Goal: Check status

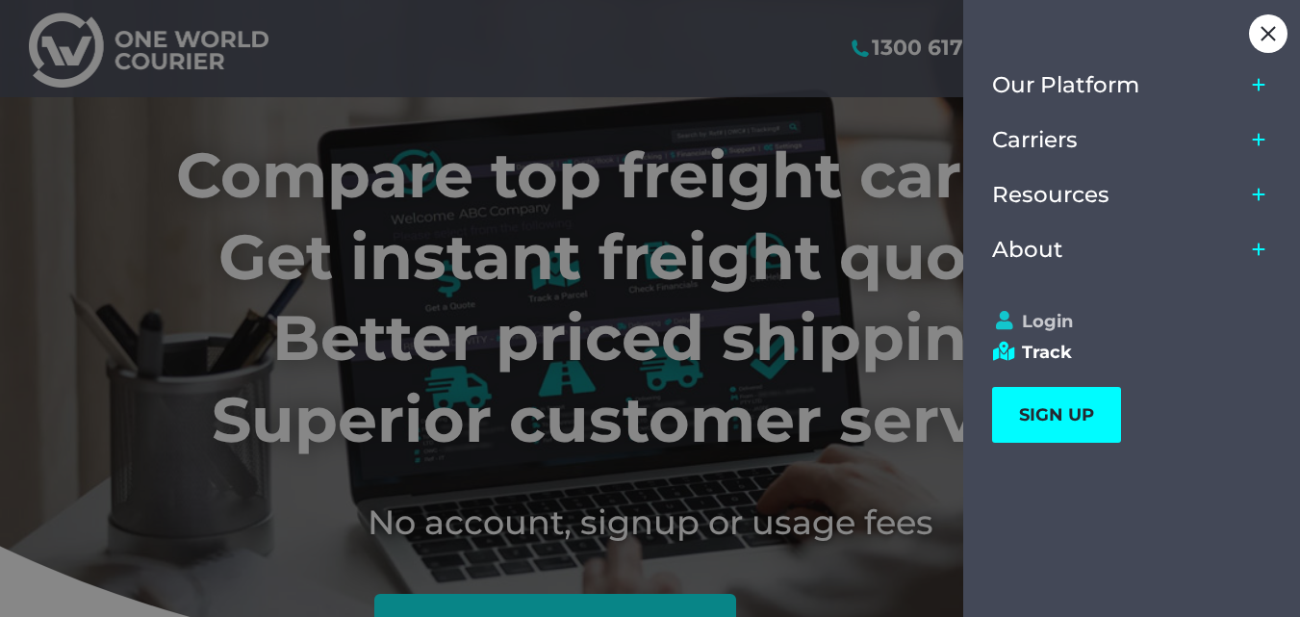
click at [1026, 324] on link "Login" at bounding box center [1123, 321] width 262 height 21
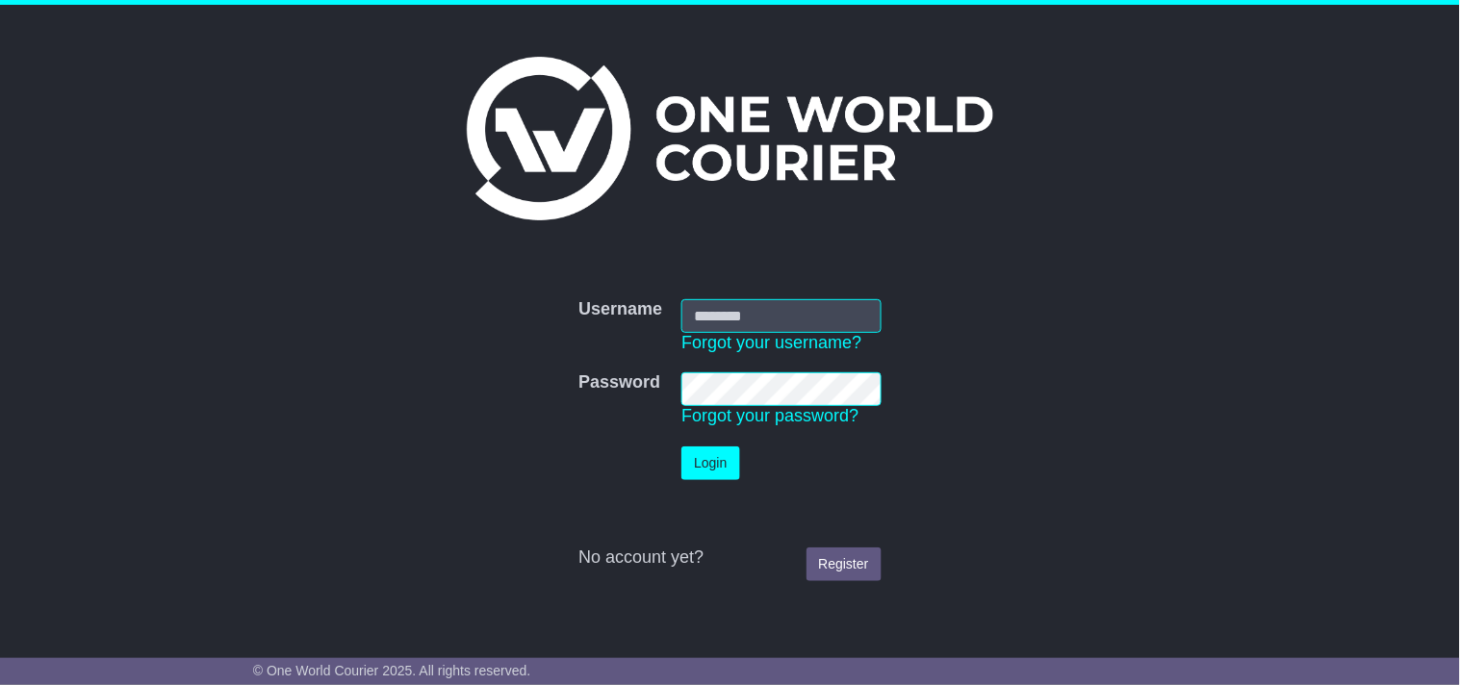
type input "**********"
click at [714, 470] on button "Login" at bounding box center [710, 464] width 58 height 34
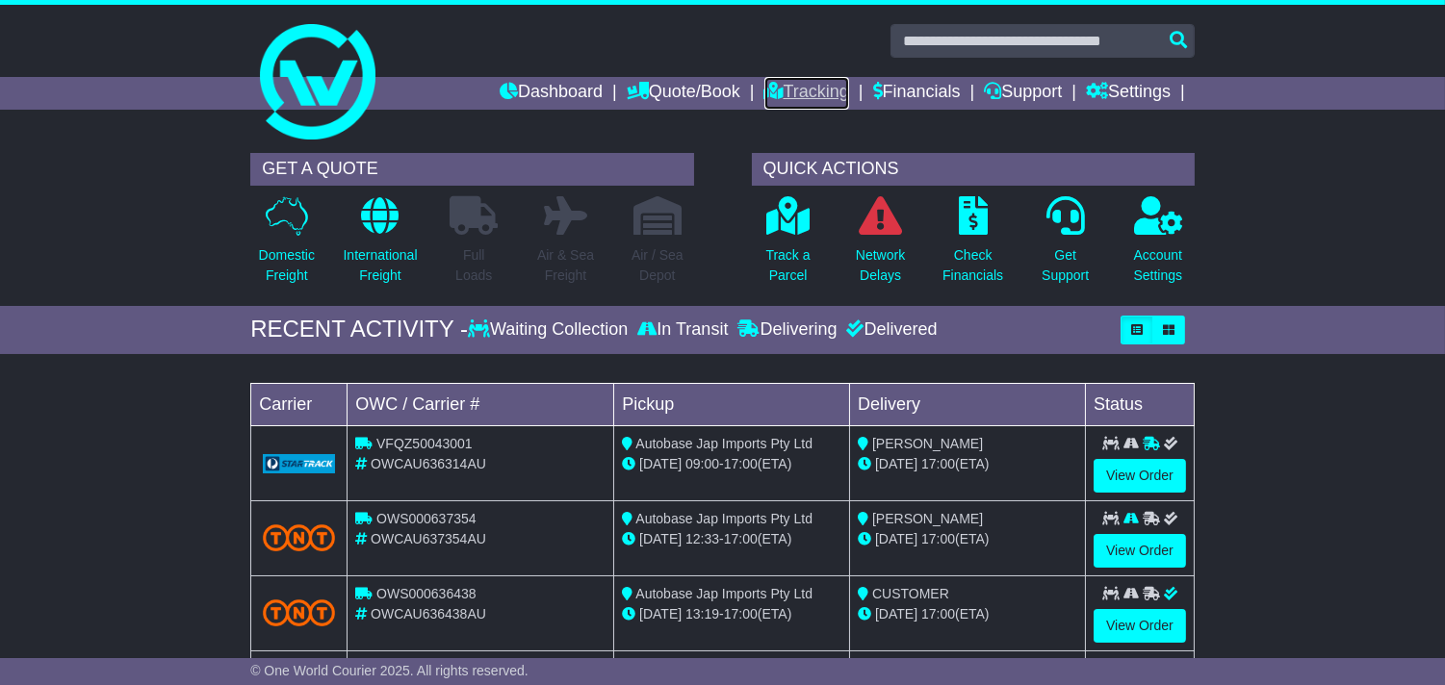
click at [810, 99] on link "Tracking" at bounding box center [806, 93] width 85 height 33
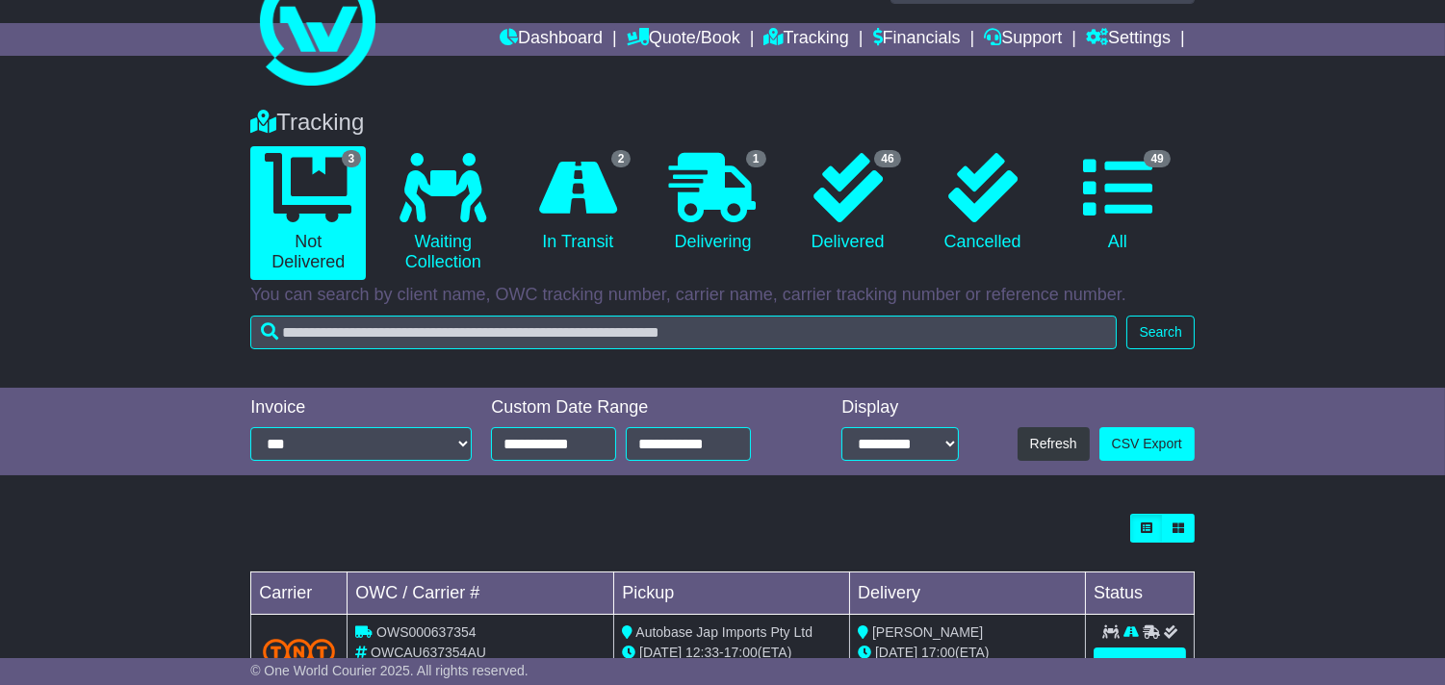
scroll to position [107, 0]
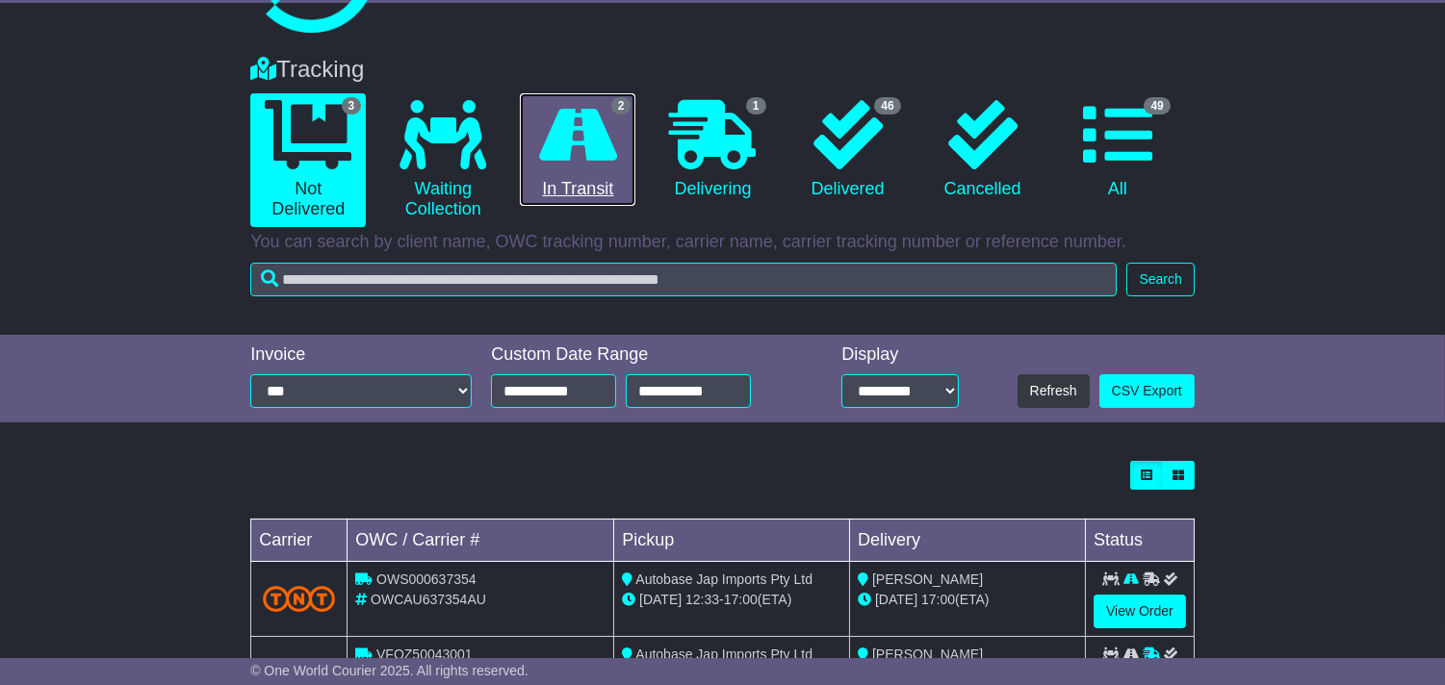
click at [556, 174] on link "2 In Transit" at bounding box center [577, 150] width 115 height 114
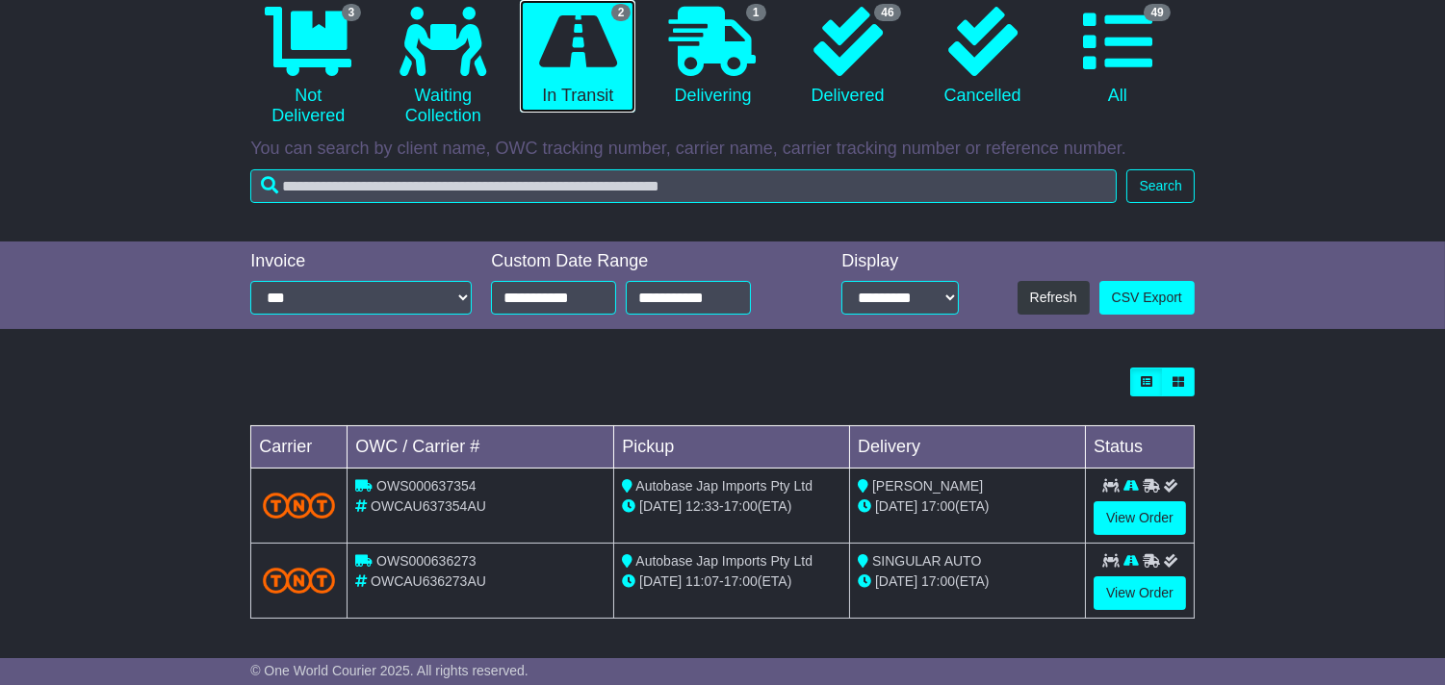
scroll to position [202, 0]
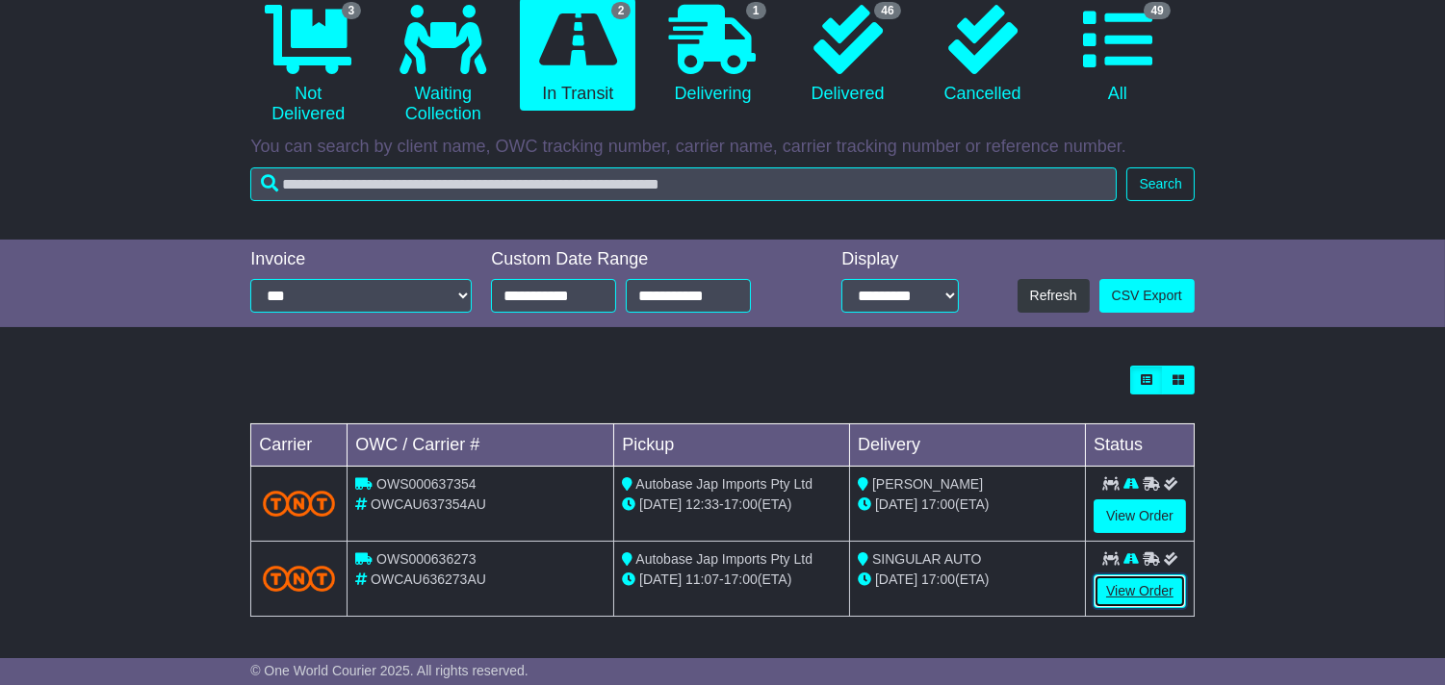
click at [1114, 579] on link "View Order" at bounding box center [1139, 592] width 92 height 34
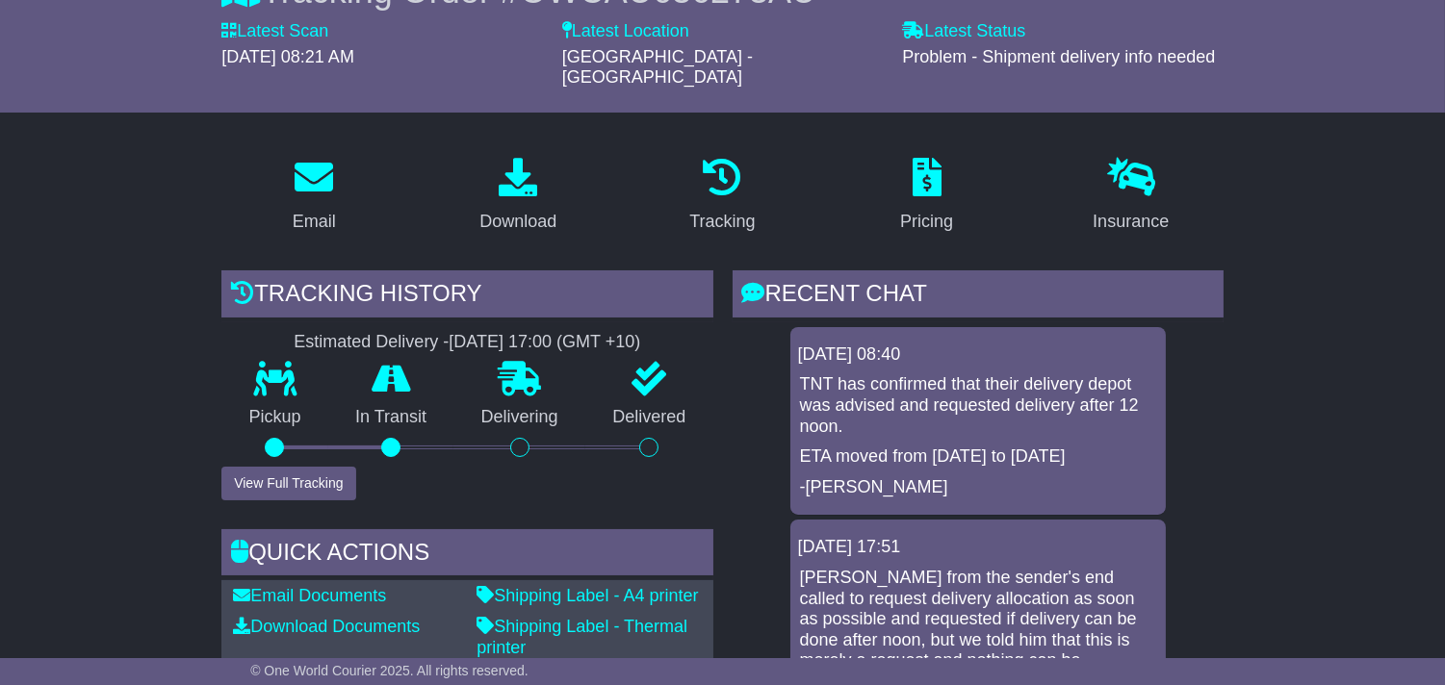
scroll to position [320, 0]
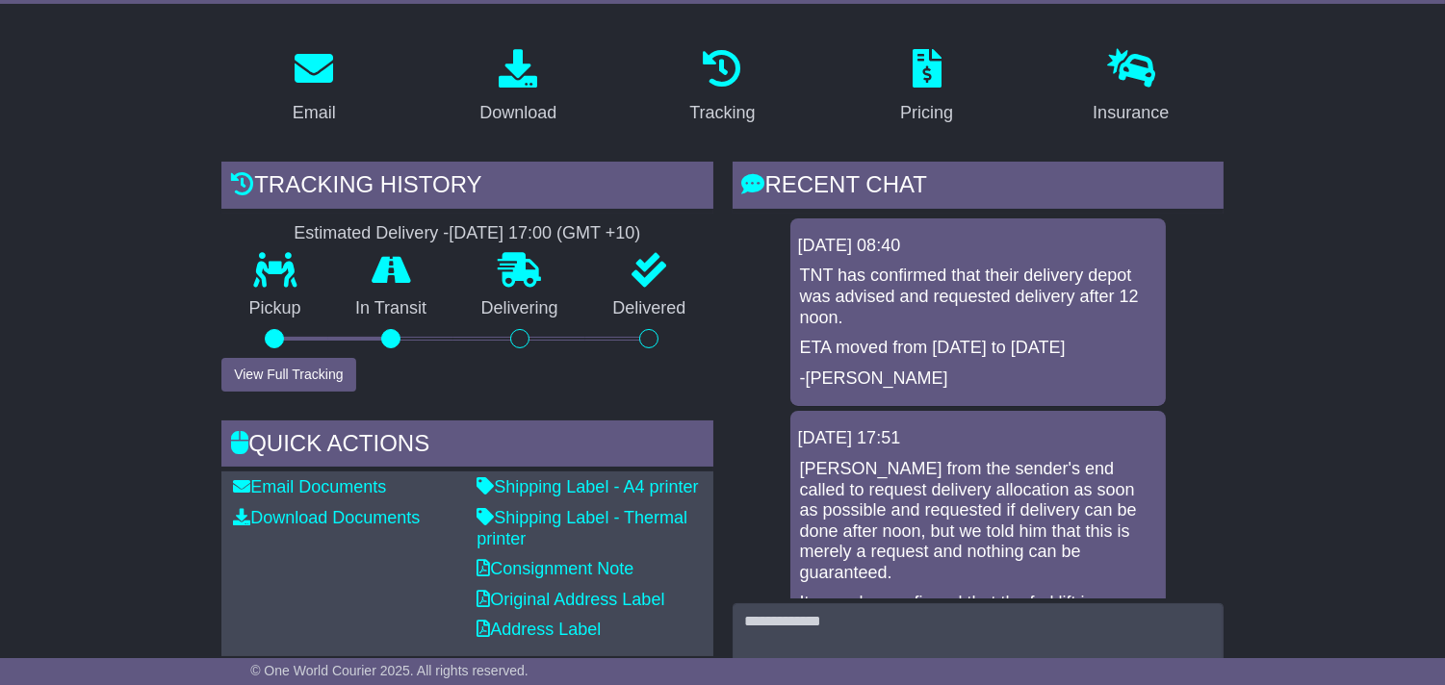
click at [847, 459] on p "[PERSON_NAME] from the sender's end called to request delivery allocation as so…" at bounding box center [978, 521] width 356 height 125
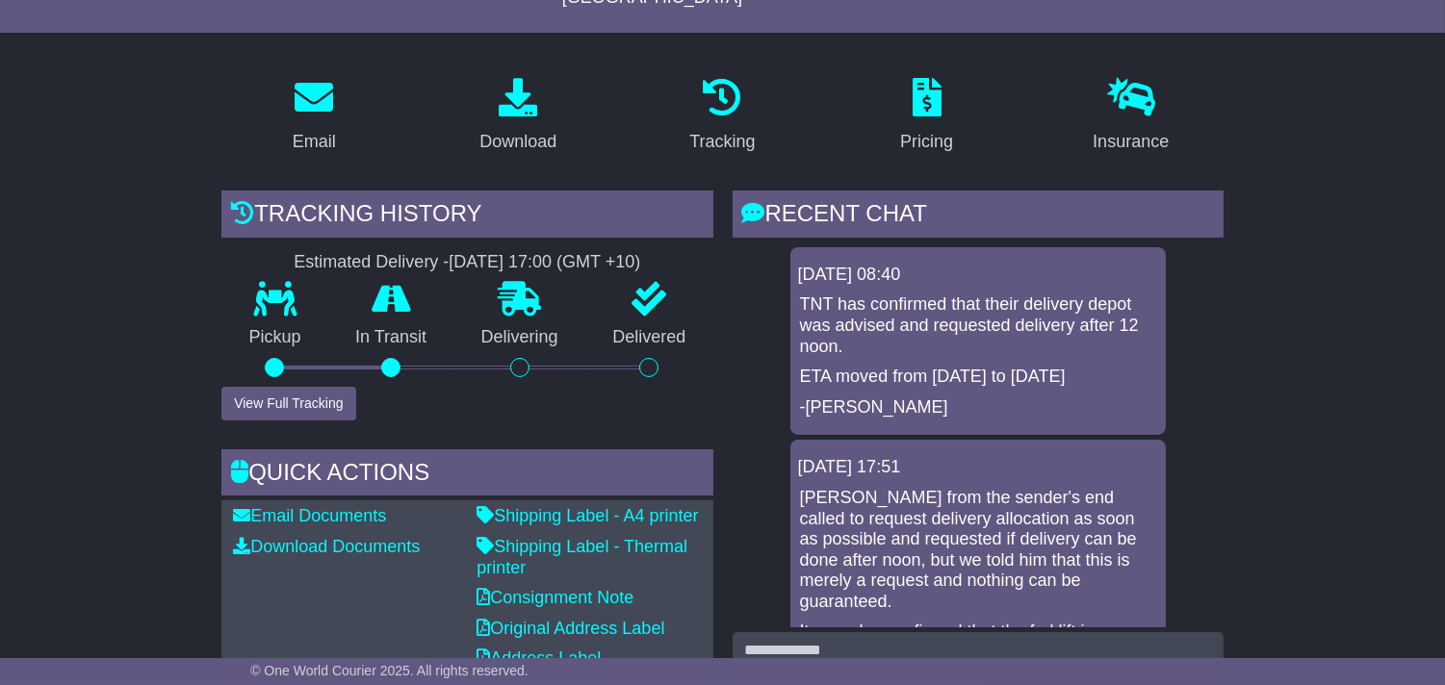
scroll to position [0, 0]
